Goal: Download file/media

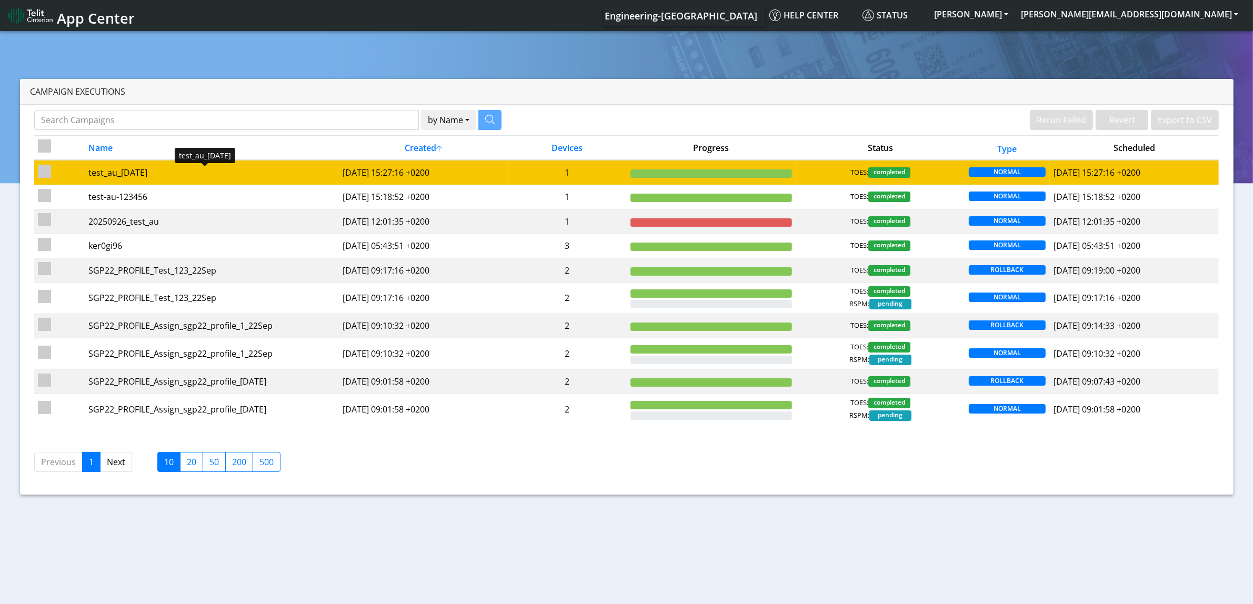
click at [145, 172] on div "test_au_2025-09-26" at bounding box center [211, 172] width 246 height 13
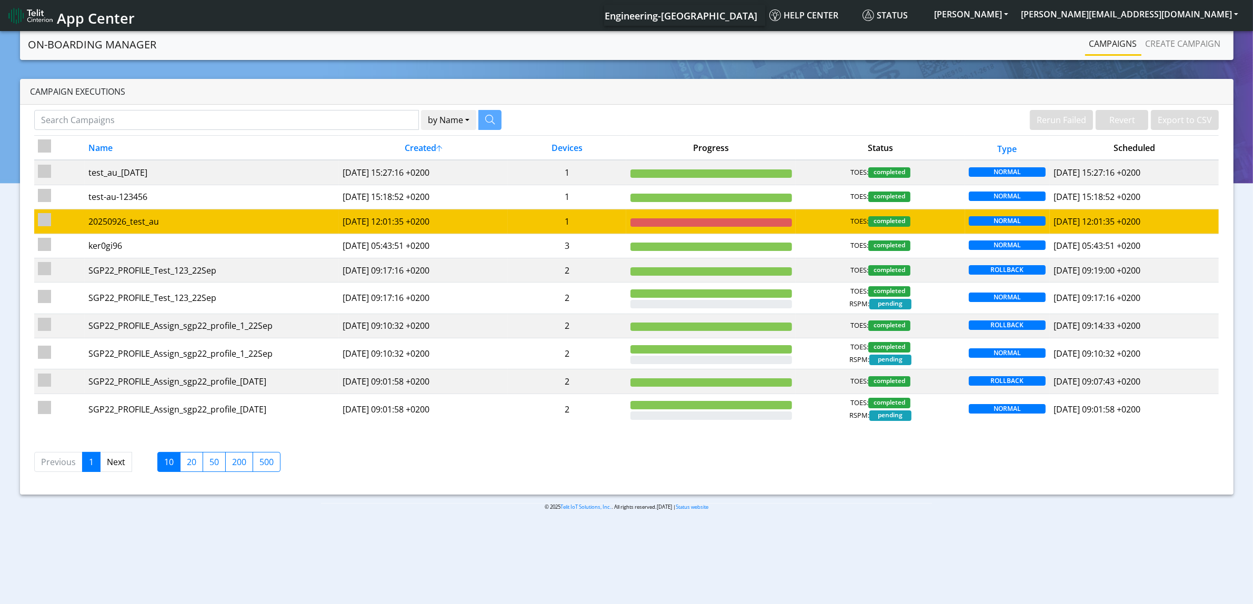
click at [119, 215] on td "20250926_test_au" at bounding box center [212, 221] width 254 height 24
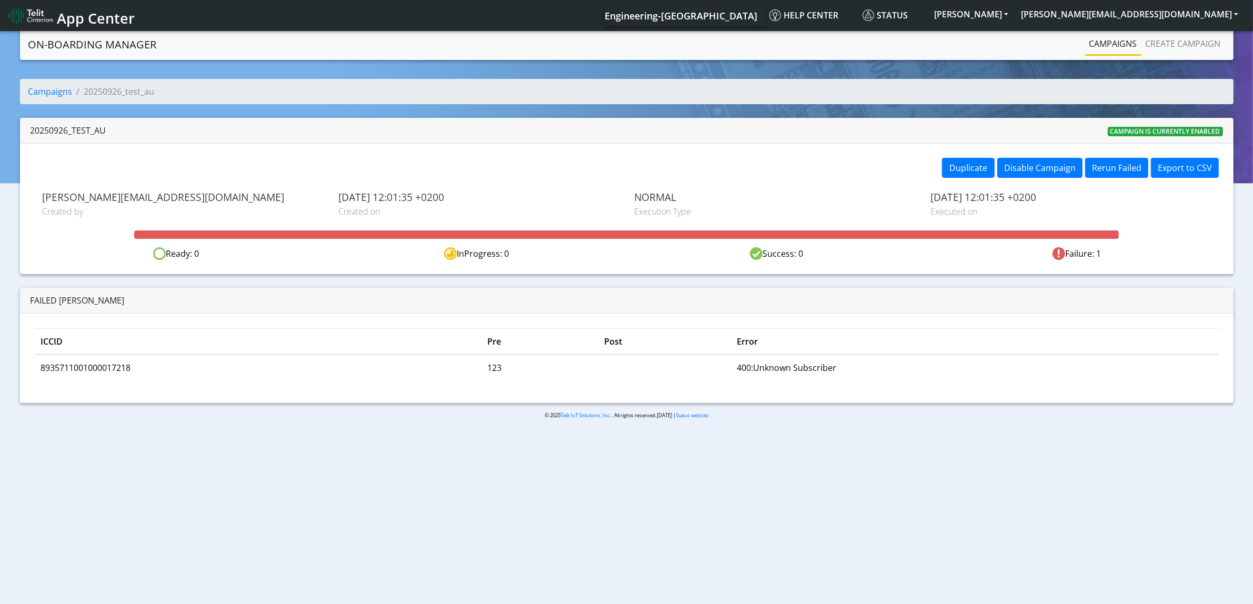
click at [64, 361] on td "8935711001000017218" at bounding box center [257, 368] width 447 height 26
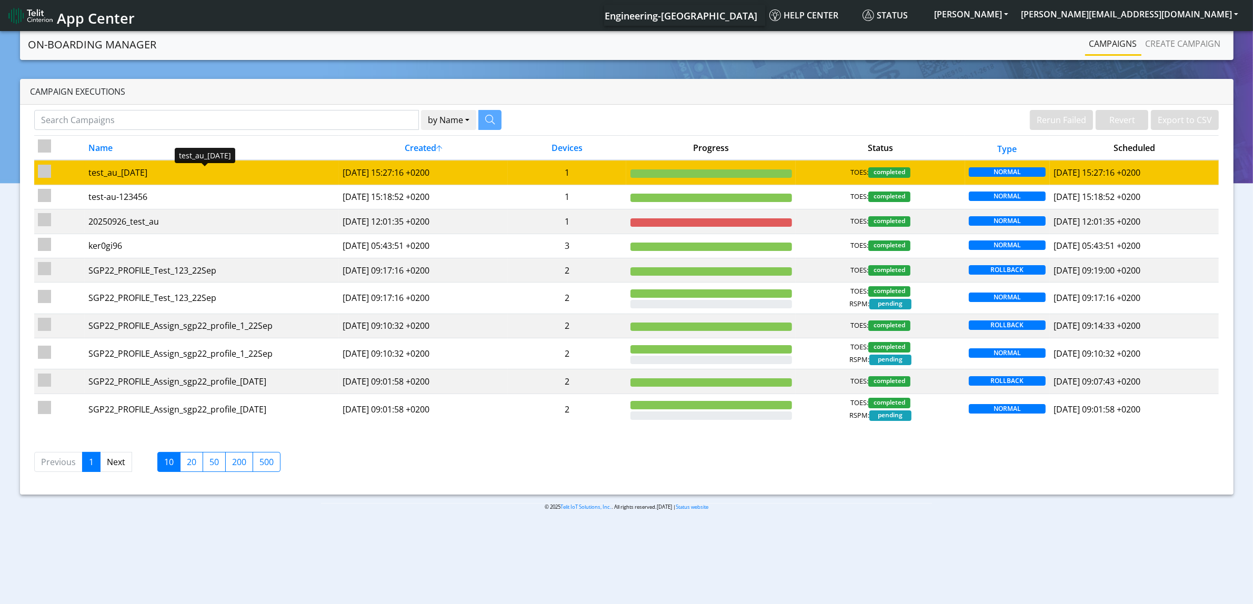
click at [130, 167] on div "test_au_2025-09-26" at bounding box center [211, 172] width 246 height 13
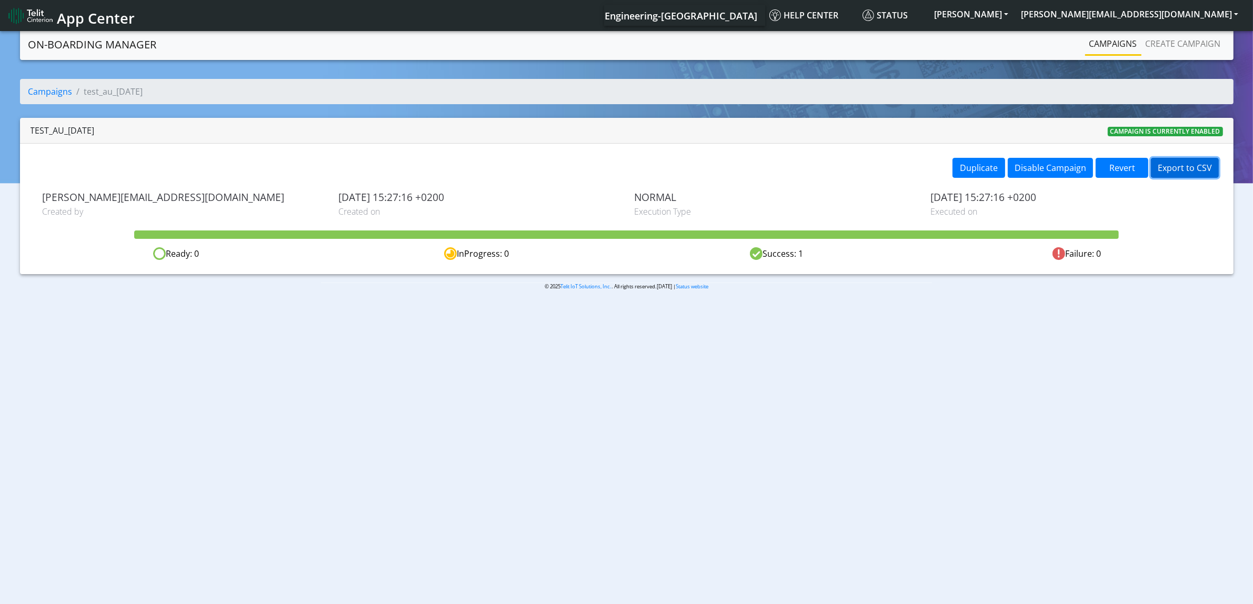
click at [1168, 169] on button "Export to CSV" at bounding box center [1185, 168] width 68 height 20
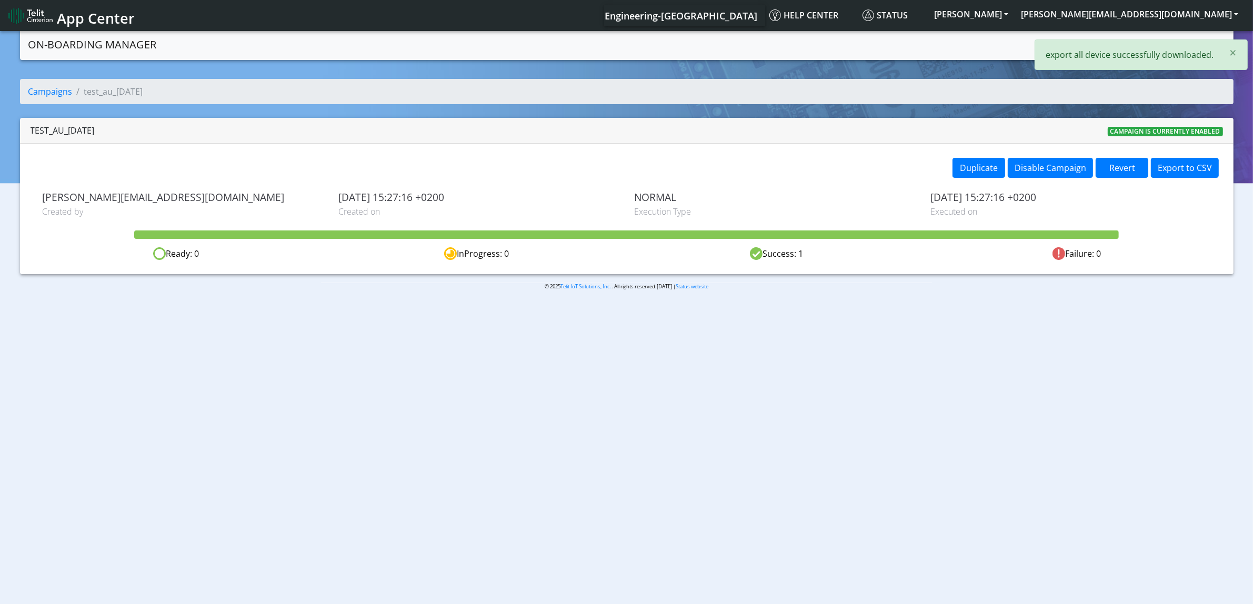
click at [1180, 56] on p "export all device successfully downloaded." at bounding box center [1129, 54] width 168 height 13
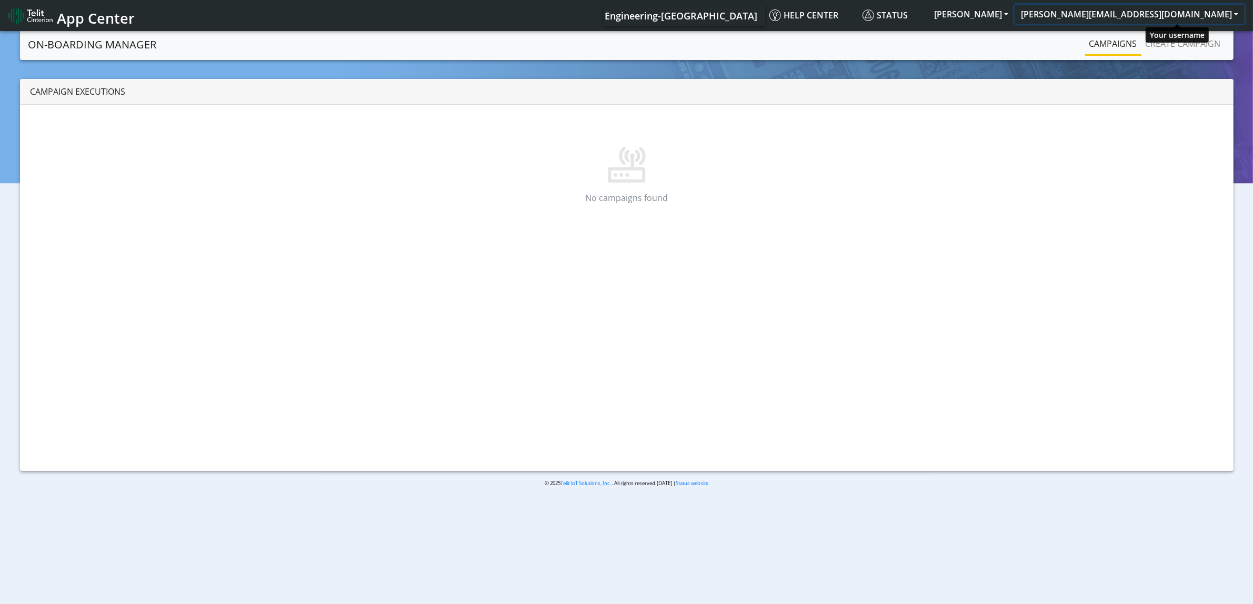
click at [1205, 9] on button "[PERSON_NAME][EMAIL_ADDRESS][DOMAIN_NAME]" at bounding box center [1129, 14] width 230 height 19
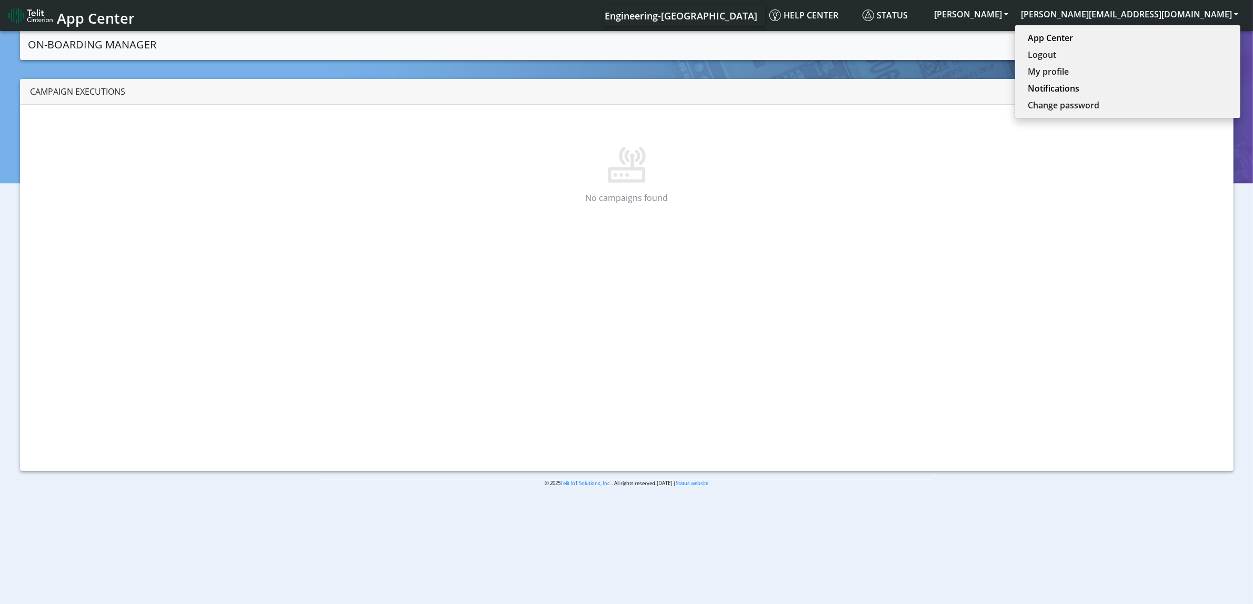
drag, startPoint x: 813, startPoint y: 338, endPoint x: 877, endPoint y: 333, distance: 63.4
click at [877, 333] on div "No campaigns found" at bounding box center [626, 288] width 1213 height 366
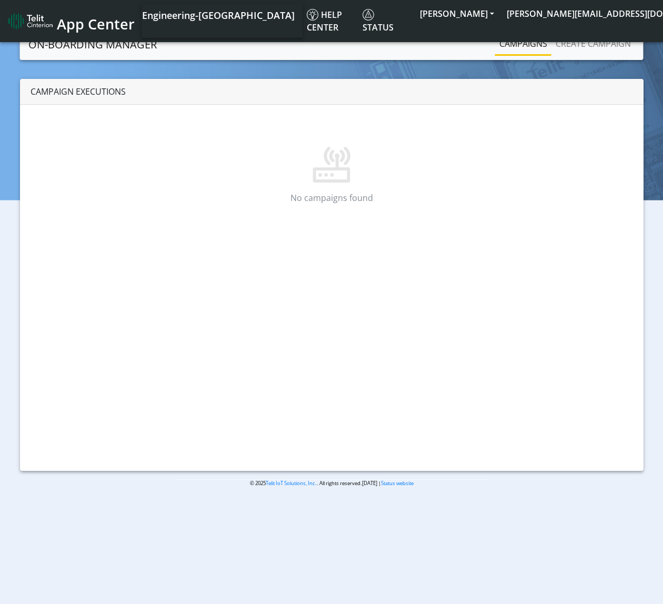
click at [103, 14] on span "App Center" at bounding box center [96, 23] width 78 height 19
click at [96, 20] on span "App Center" at bounding box center [96, 23] width 78 height 19
